Goal: Ask a question

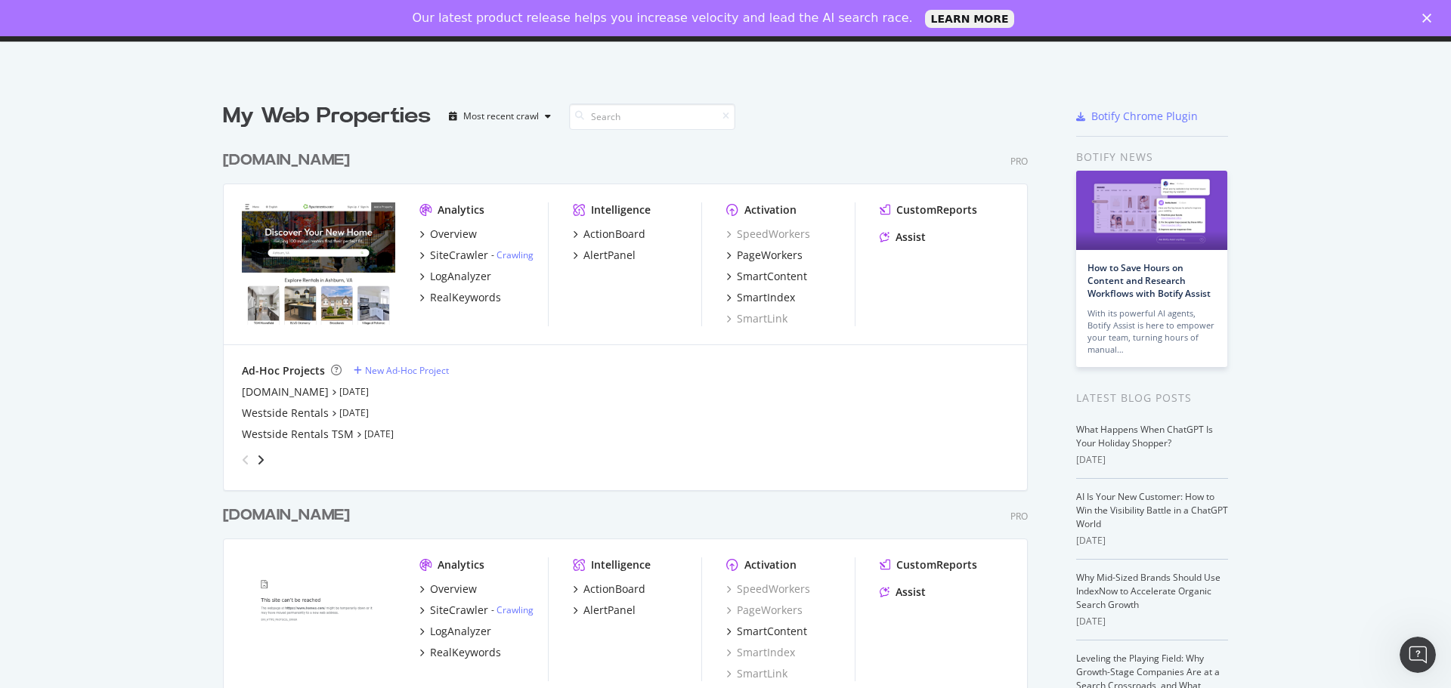
click at [261, 165] on div "[DOMAIN_NAME]" at bounding box center [286, 161] width 127 height 22
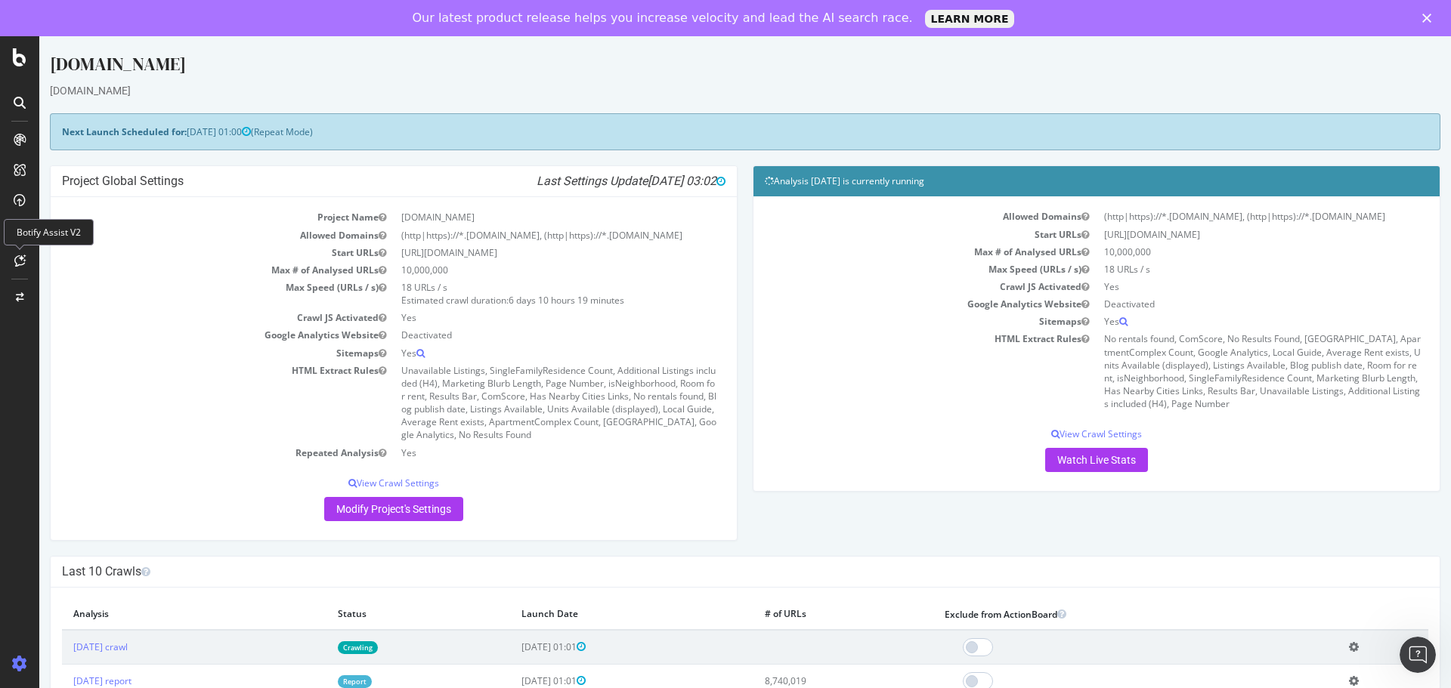
click at [19, 255] on icon at bounding box center [19, 261] width 11 height 12
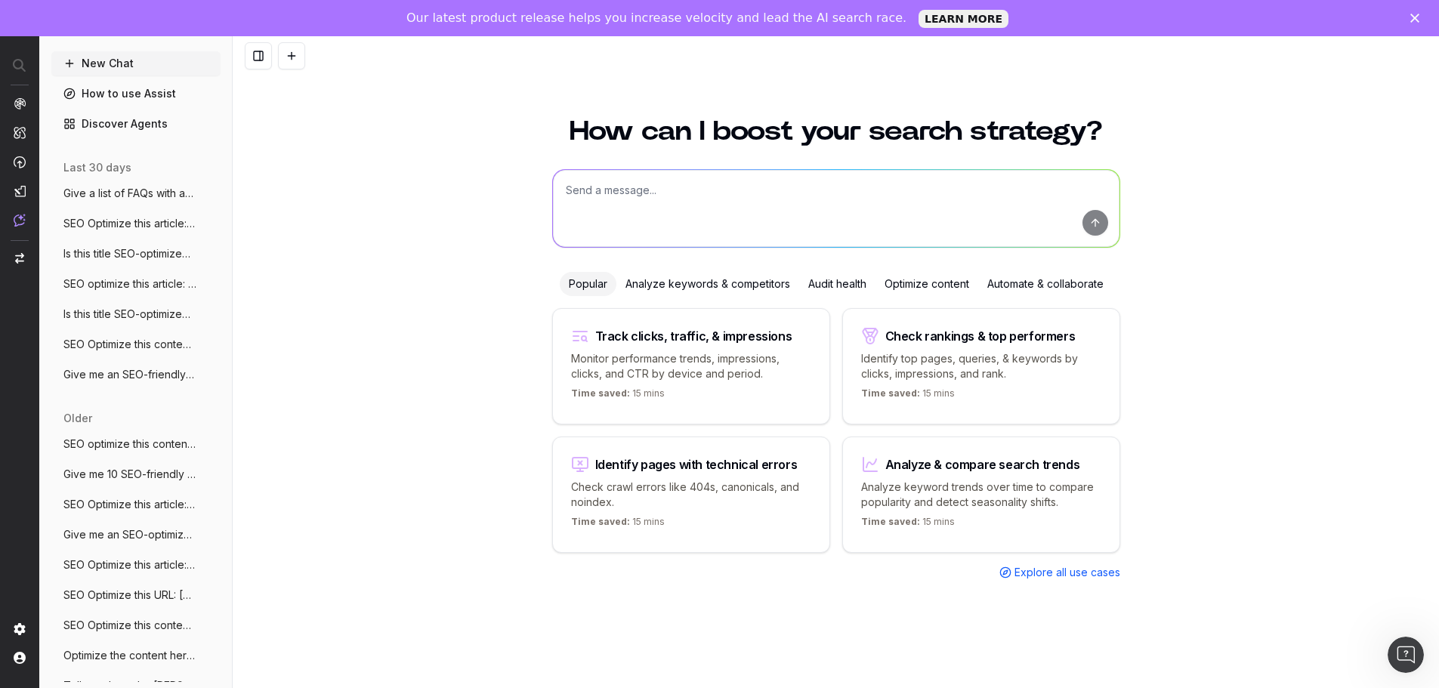
click at [595, 187] on textarea at bounding box center [836, 208] width 567 height 77
click at [719, 185] on textarea "SEO-optimize this article:" at bounding box center [836, 208] width 567 height 77
paste textarea "https://www.apartments.com/blog/top-12-senior-housing-companies-in-the-united-s…"
type textarea "SEO-optimize this article: https://www.apartments.com/blog/top-12-senior-housin…"
click at [1093, 217] on button "submit" at bounding box center [1096, 223] width 26 height 26
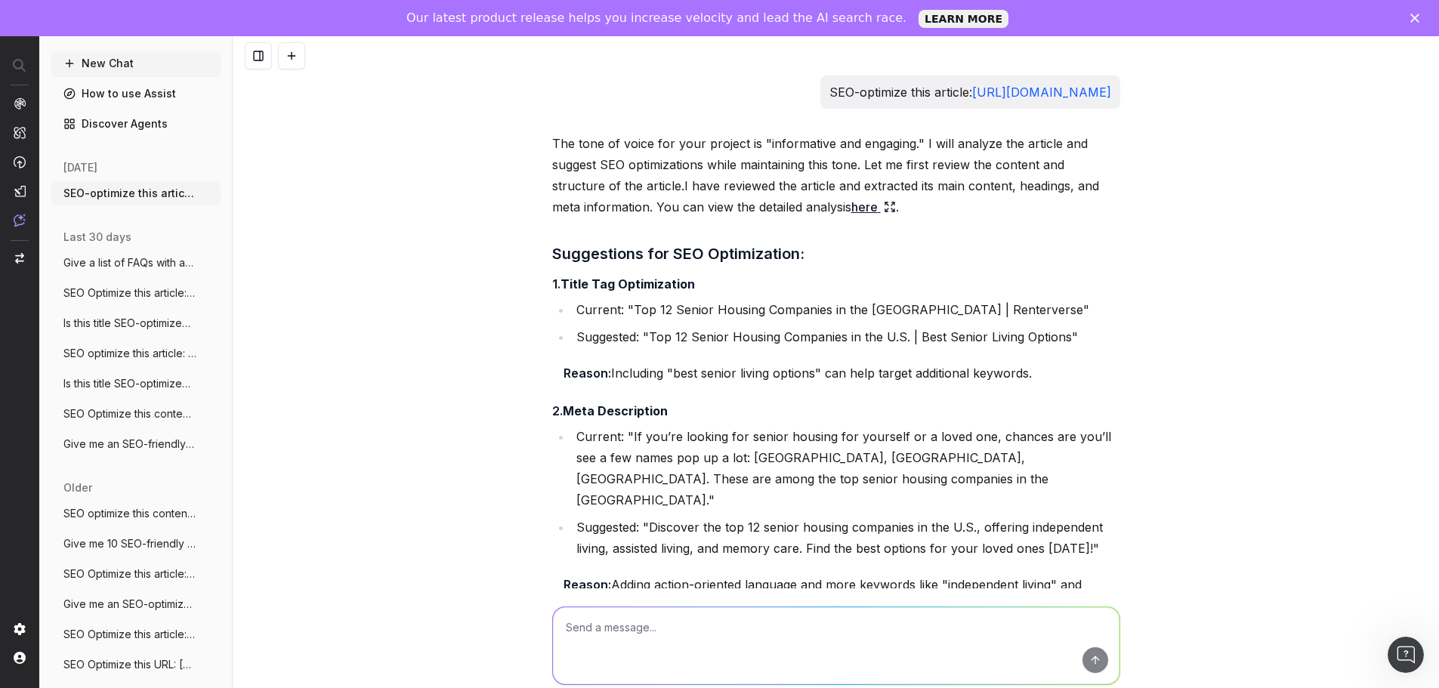
scroll to position [796, 0]
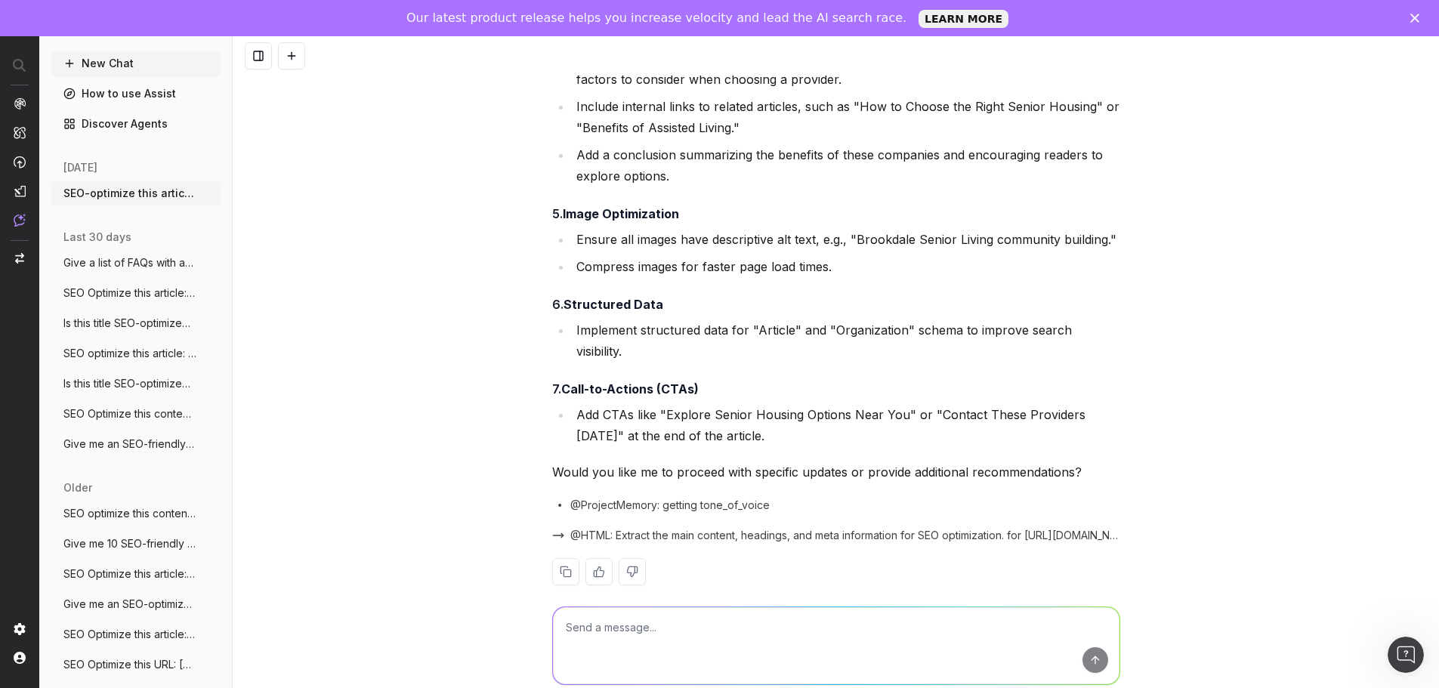
click at [589, 620] on textarea at bounding box center [836, 646] width 567 height 77
type textarea "P"
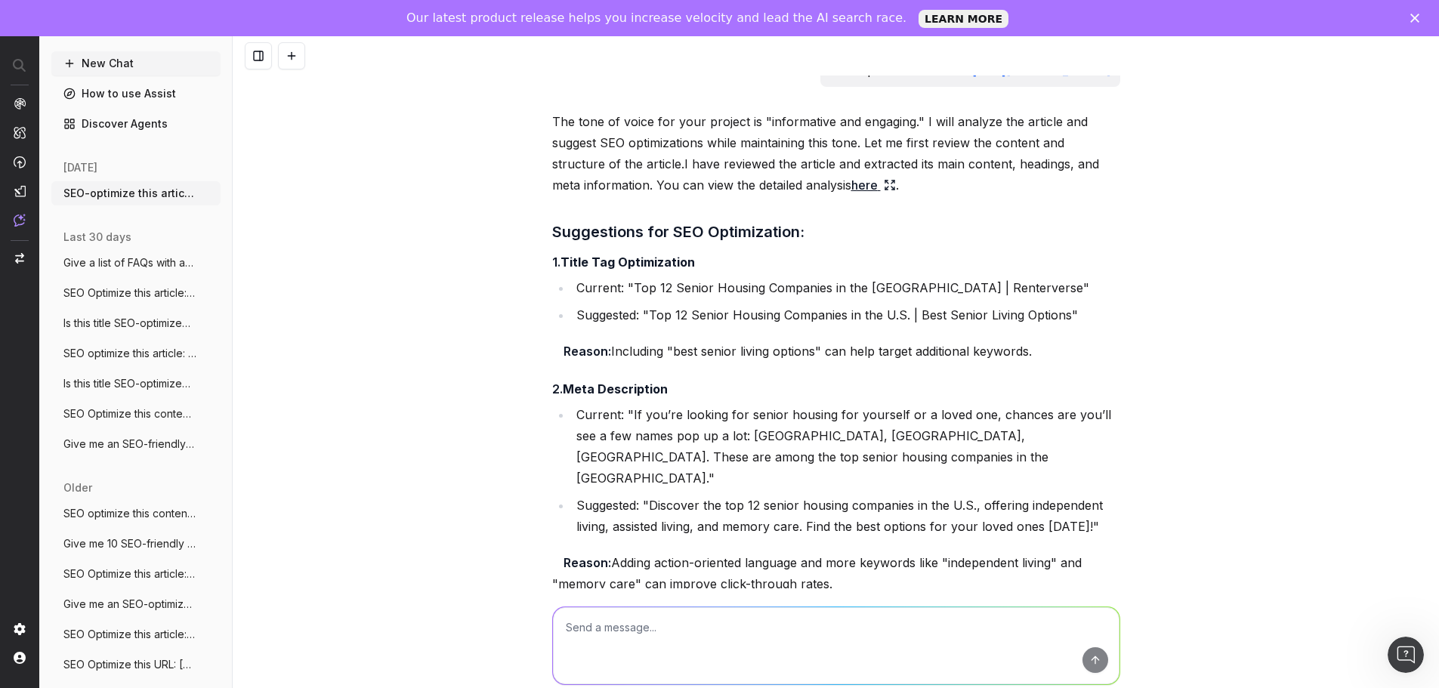
scroll to position [0, 0]
